Goal: Information Seeking & Learning: Check status

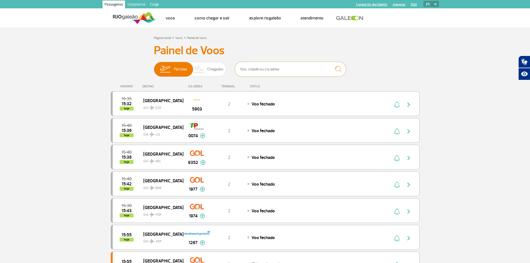
click at [260, 65] on input "text" at bounding box center [290, 69] width 111 height 15
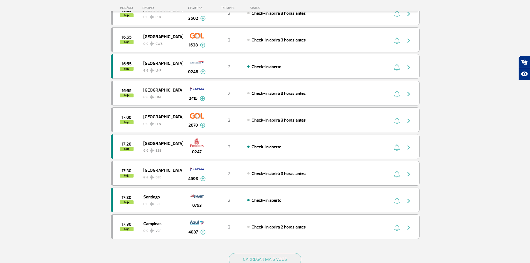
scroll to position [491, 0]
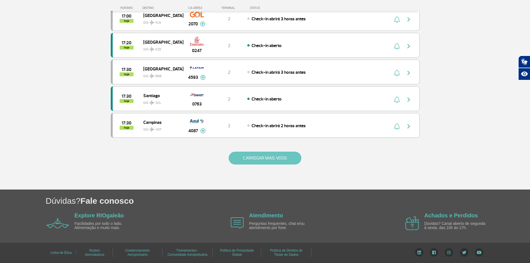
click at [271, 159] on button "CARREGAR MAIS VOOS" at bounding box center [265, 158] width 73 height 13
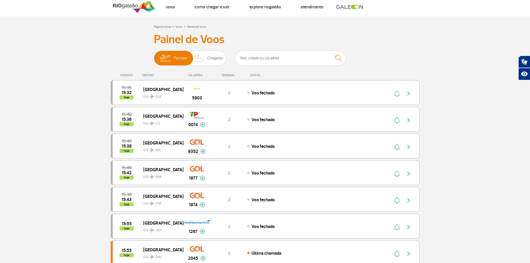
scroll to position [9, 0]
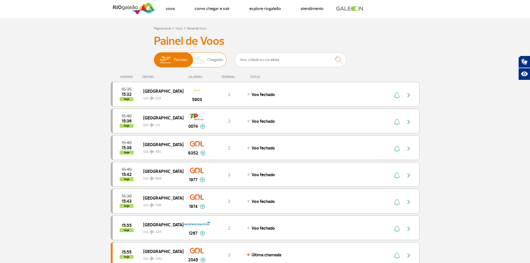
click at [212, 59] on span "Chegadas" at bounding box center [215, 60] width 16 height 14
click at [154, 57] on input "Partidas Chegadas" at bounding box center [154, 57] width 0 height 0
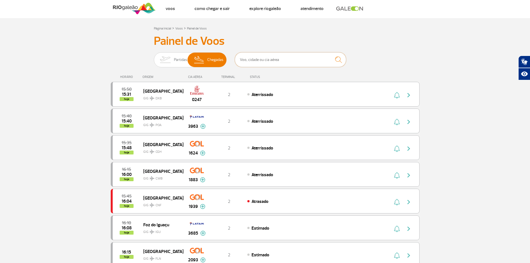
click at [268, 57] on input "text" at bounding box center [290, 59] width 111 height 15
type input "american airlines"
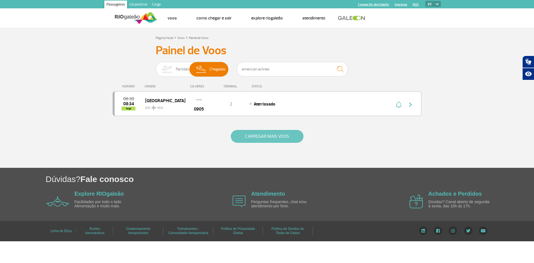
click at [241, 134] on button "CARREGAR MAIS VOOS" at bounding box center [267, 136] width 73 height 13
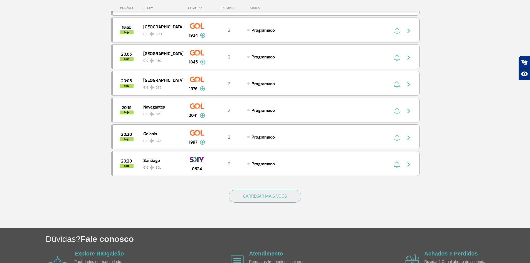
scroll to position [1025, 0]
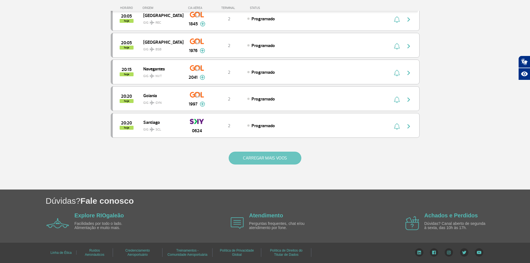
click at [268, 162] on button "CARREGAR MAIS VOOS" at bounding box center [265, 158] width 73 height 13
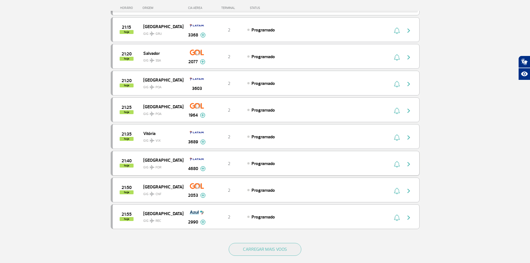
scroll to position [1556, 0]
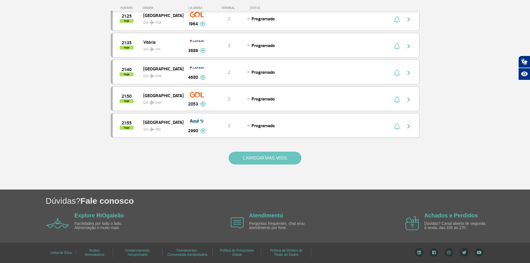
click at [278, 162] on button "CARREGAR MAIS VOOS" at bounding box center [265, 158] width 73 height 13
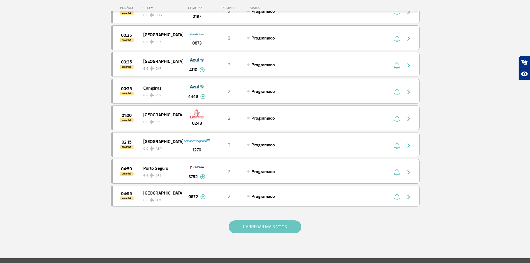
scroll to position [2085, 0]
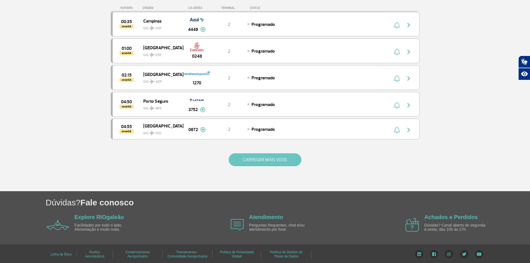
click at [275, 160] on button "CARREGAR MAIS VOOS" at bounding box center [265, 159] width 73 height 13
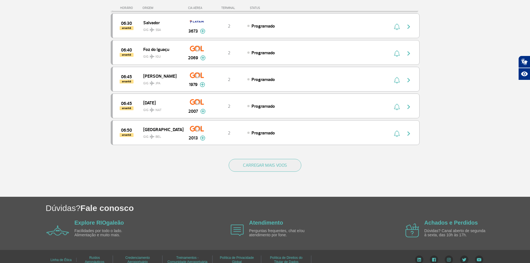
scroll to position [2621, 0]
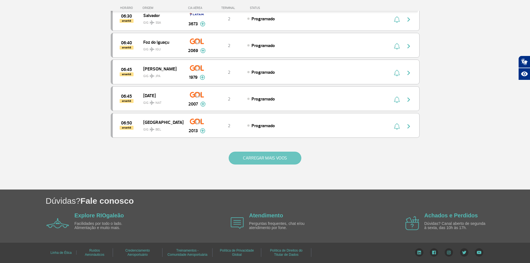
click at [274, 160] on button "CARREGAR MAIS VOOS" at bounding box center [265, 158] width 73 height 13
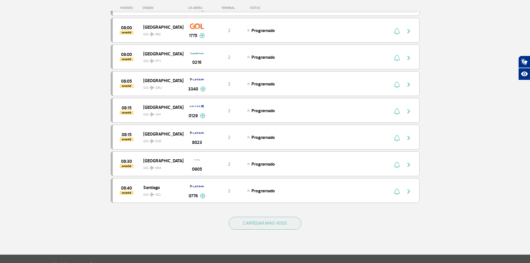
scroll to position [3155, 0]
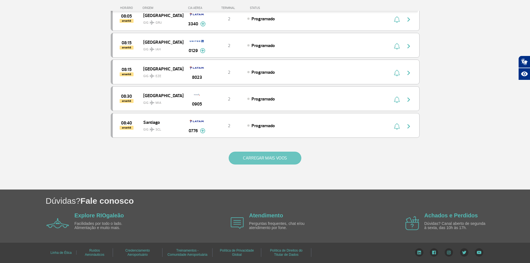
click at [269, 157] on button "CARREGAR MAIS VOOS" at bounding box center [265, 158] width 73 height 13
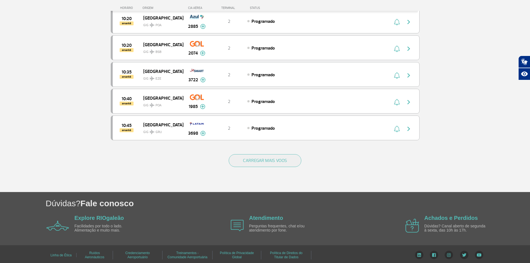
scroll to position [3690, 0]
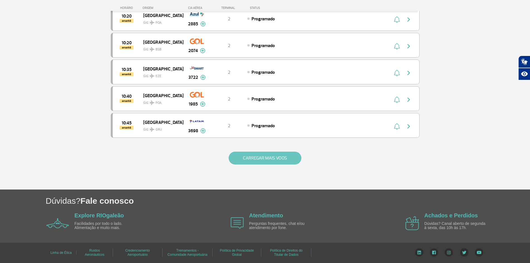
click at [278, 161] on button "CARREGAR MAIS VOOS" at bounding box center [265, 158] width 73 height 13
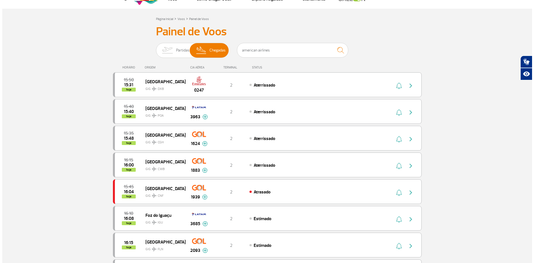
scroll to position [0, 0]
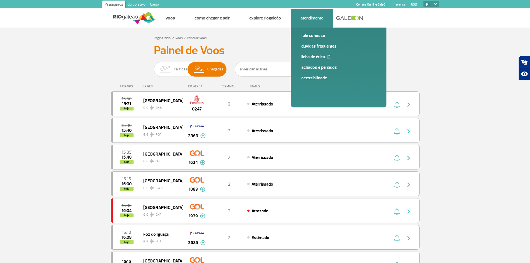
click at [316, 49] on link "Dúvidas Frequentes" at bounding box center [338, 46] width 75 height 6
